Goal: Transaction & Acquisition: Subscribe to service/newsletter

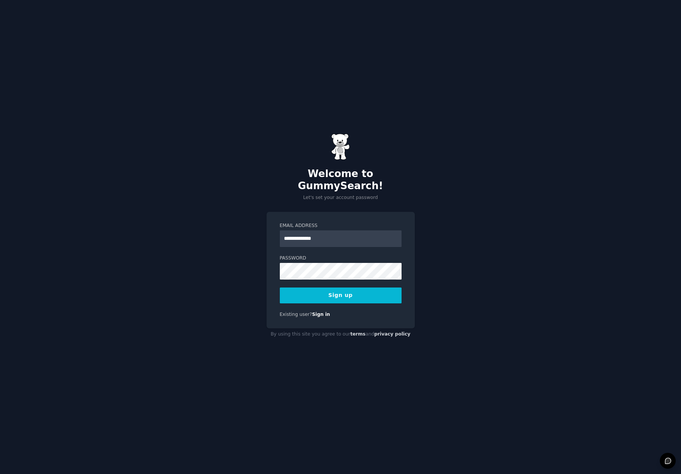
type input "**********"
click at [280, 279] on div at bounding box center [280, 279] width 0 height 0
click at [336, 294] on button "Sign up" at bounding box center [341, 295] width 122 height 16
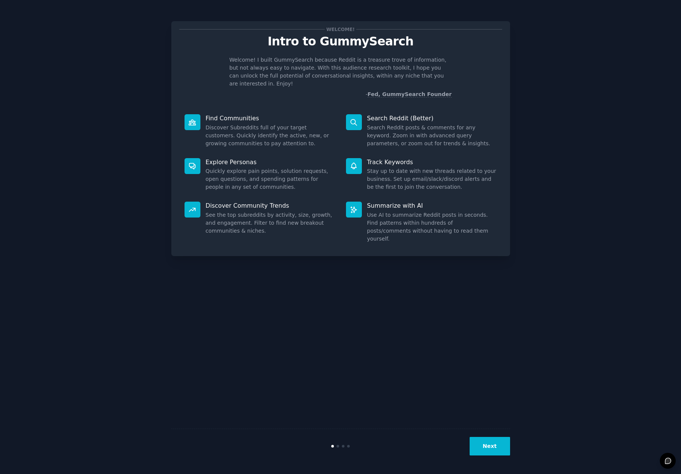
click at [491, 443] on button "Next" at bounding box center [489, 446] width 40 height 19
